Goal: Transaction & Acquisition: Purchase product/service

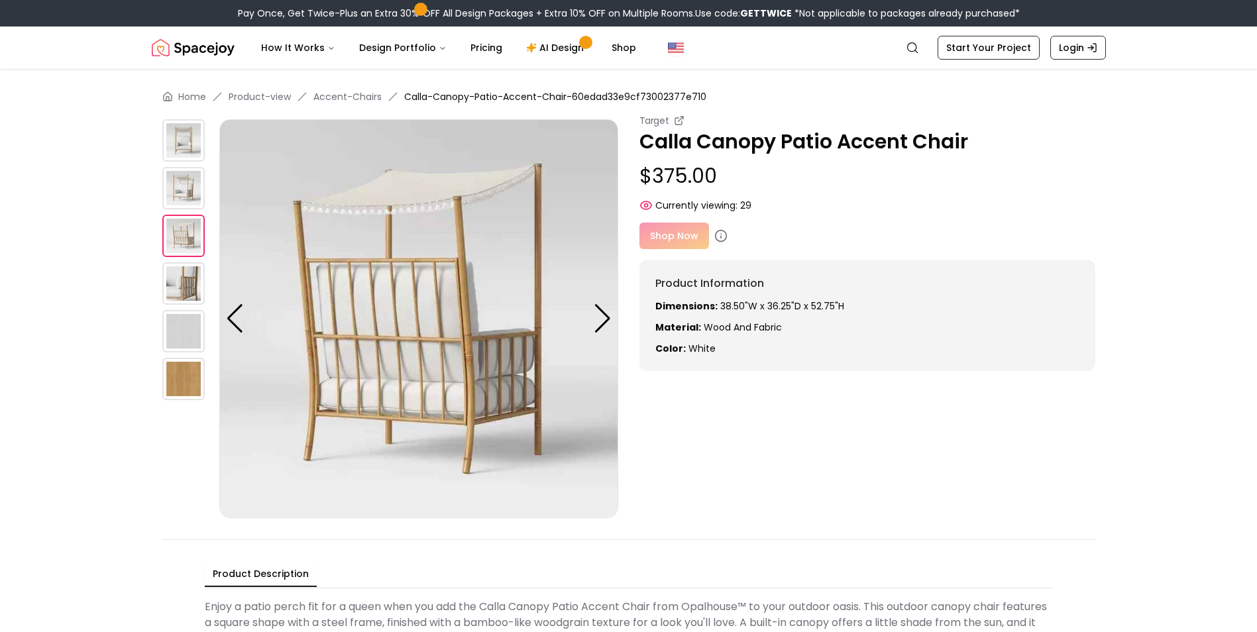
click at [602, 316] on div at bounding box center [603, 318] width 18 height 29
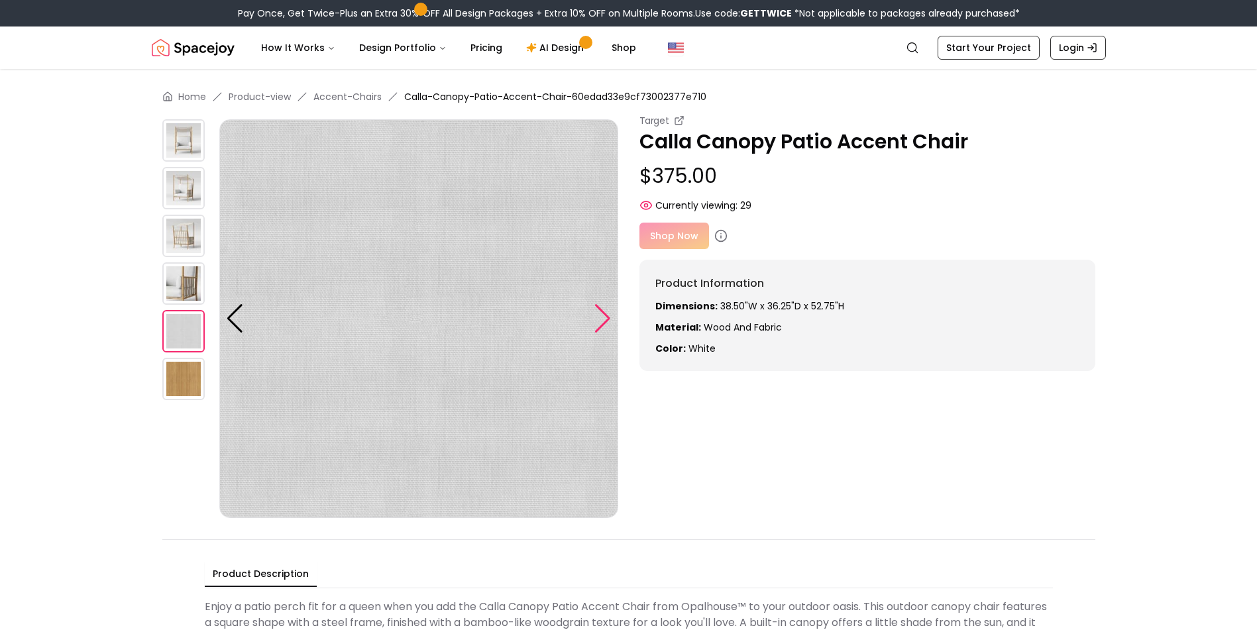
click at [601, 318] on div at bounding box center [603, 318] width 18 height 29
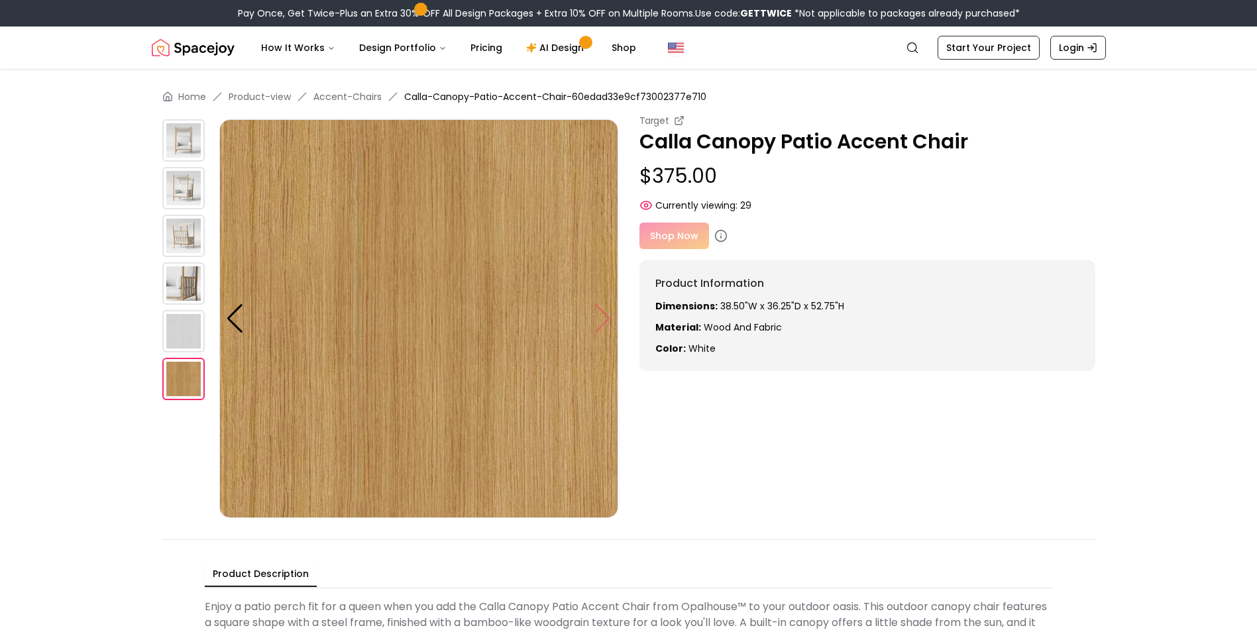
click at [601, 318] on img at bounding box center [418, 318] width 399 height 399
click at [602, 318] on img at bounding box center [418, 318] width 399 height 399
click at [235, 317] on div at bounding box center [235, 318] width 18 height 29
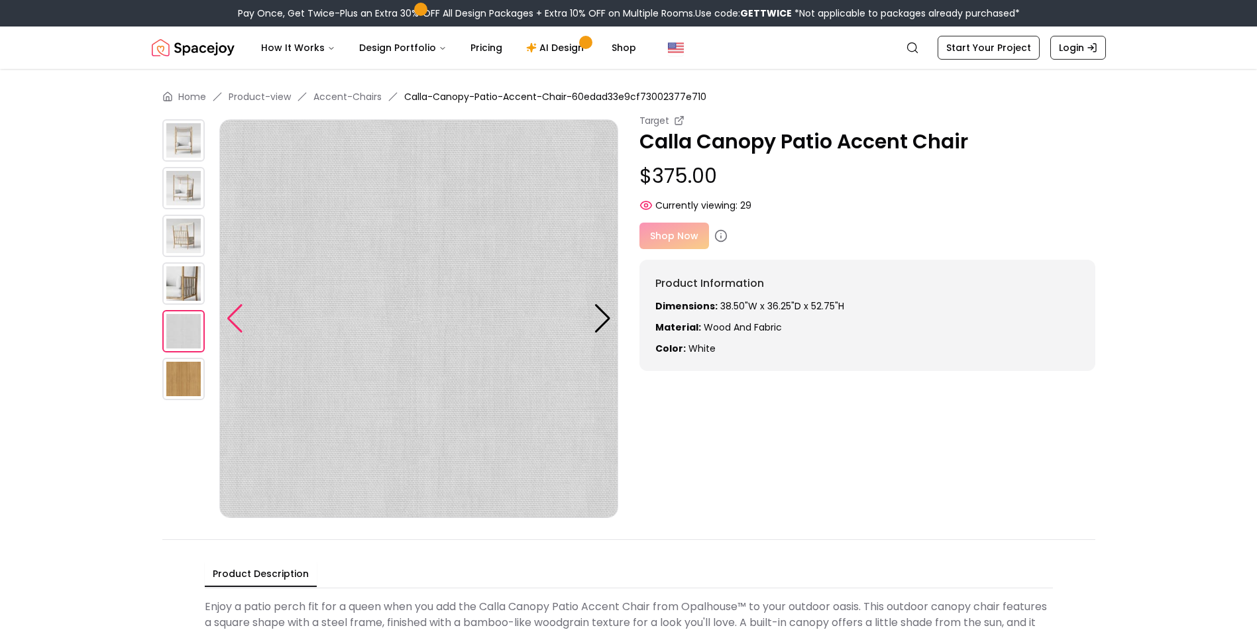
click at [234, 317] on div at bounding box center [235, 318] width 18 height 29
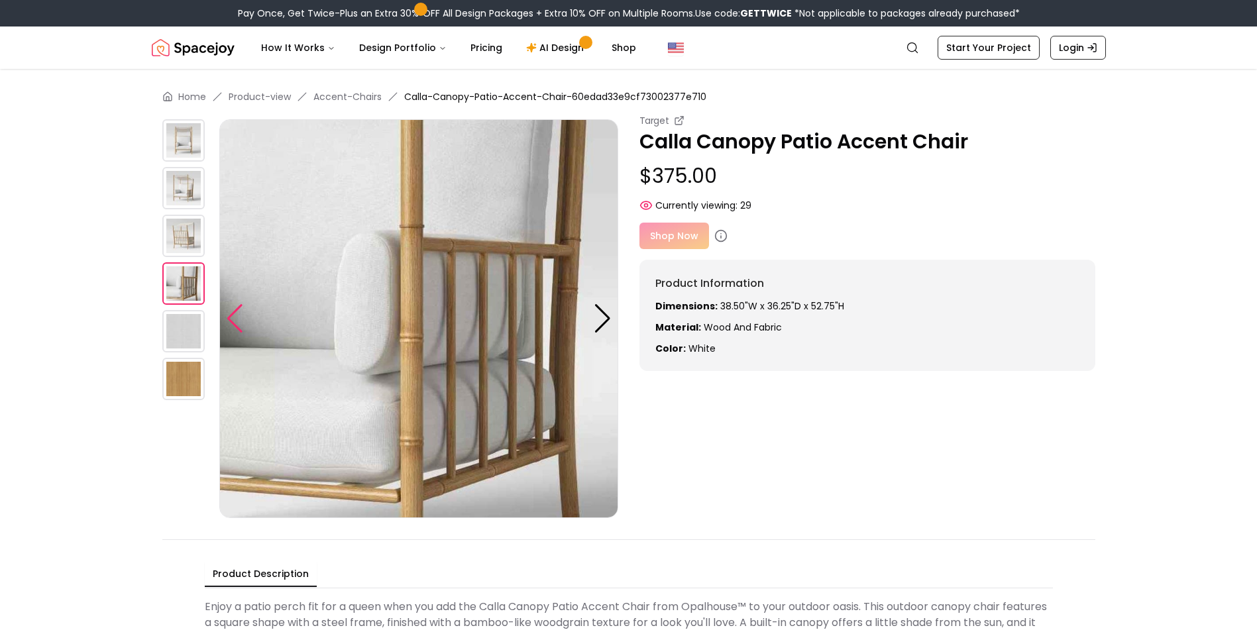
click at [234, 317] on div at bounding box center [235, 318] width 18 height 29
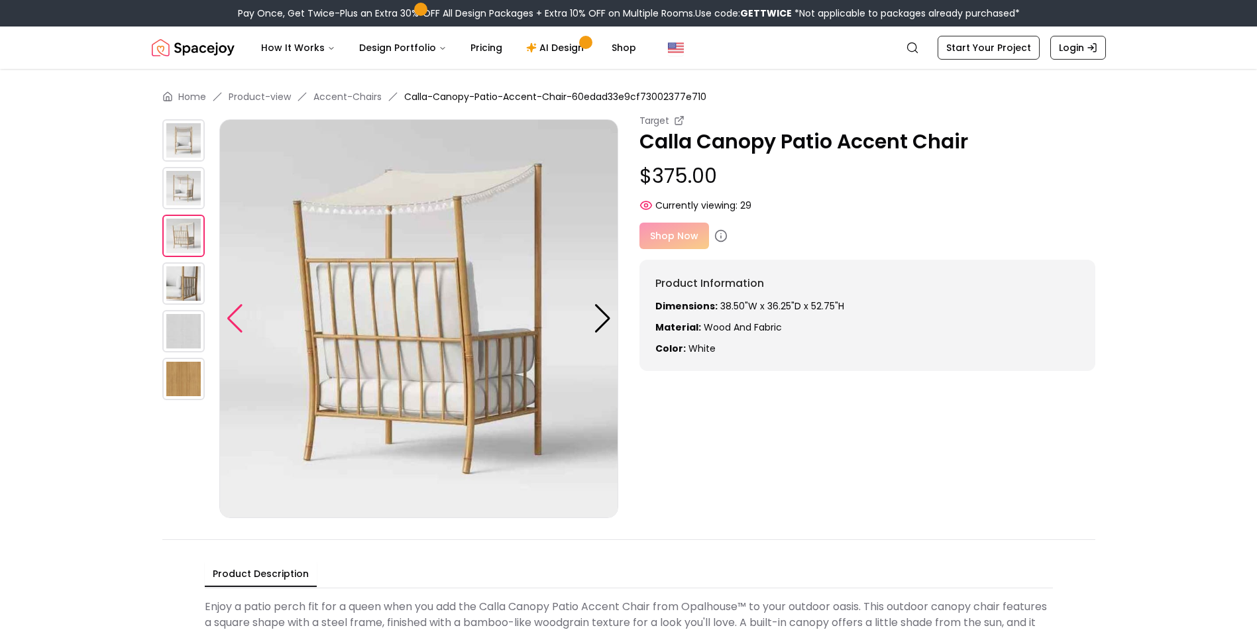
click at [234, 317] on div at bounding box center [235, 318] width 18 height 29
